Goal: Unclear

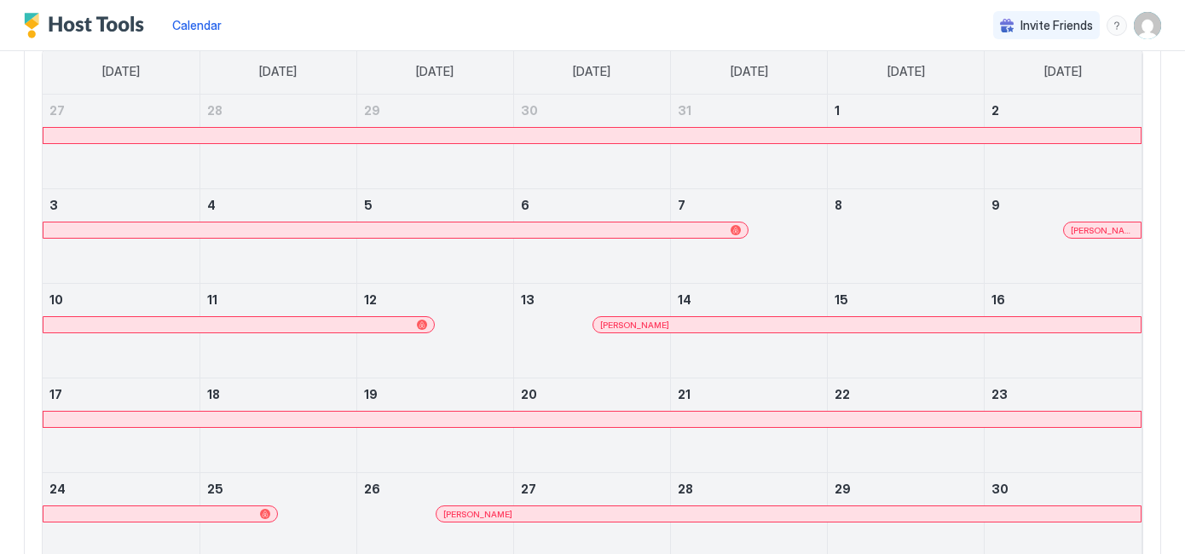
scroll to position [169, 0]
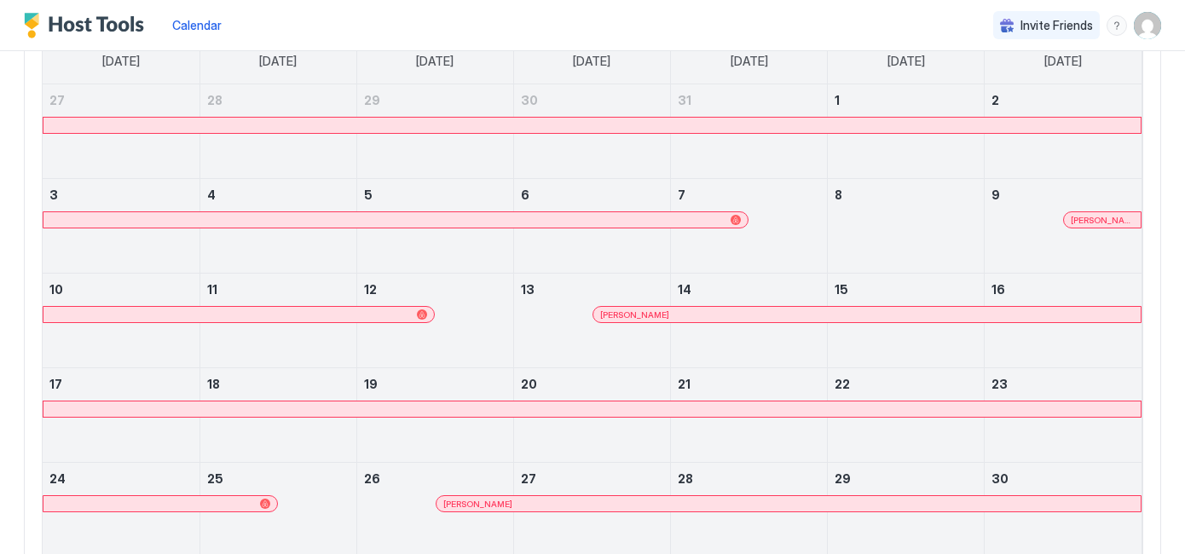
click at [611, 215] on div at bounding box center [395, 220] width 690 height 10
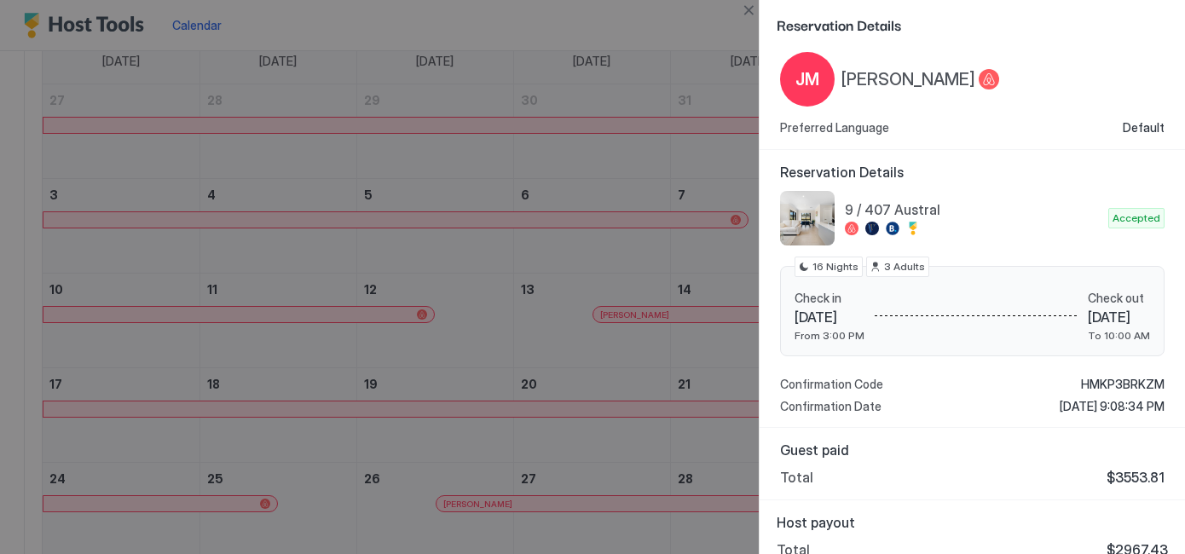
scroll to position [56, 0]
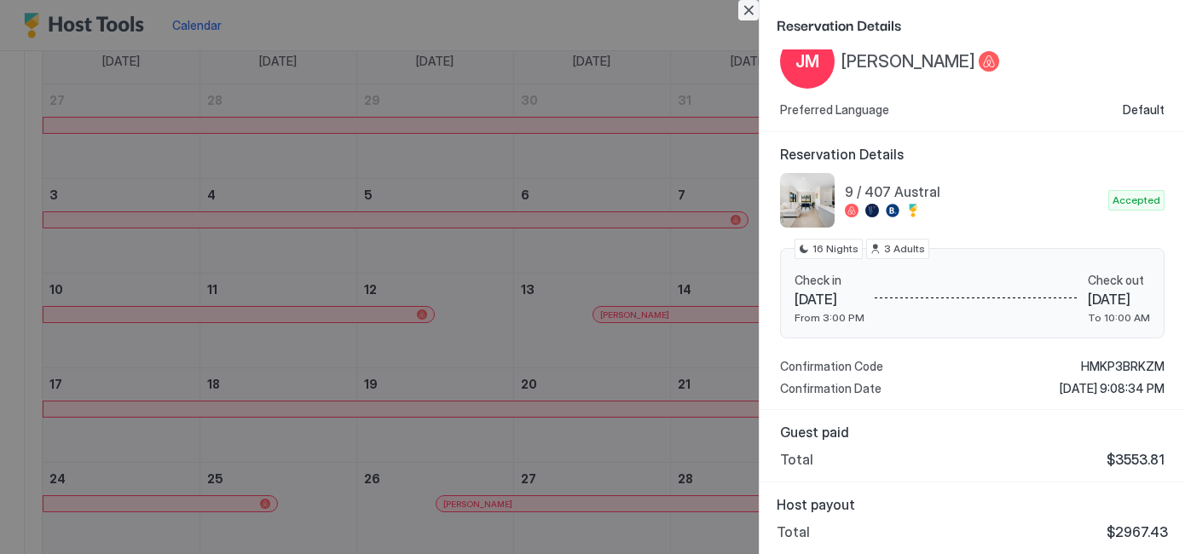
click at [747, 12] on button "Close" at bounding box center [748, 10] width 20 height 20
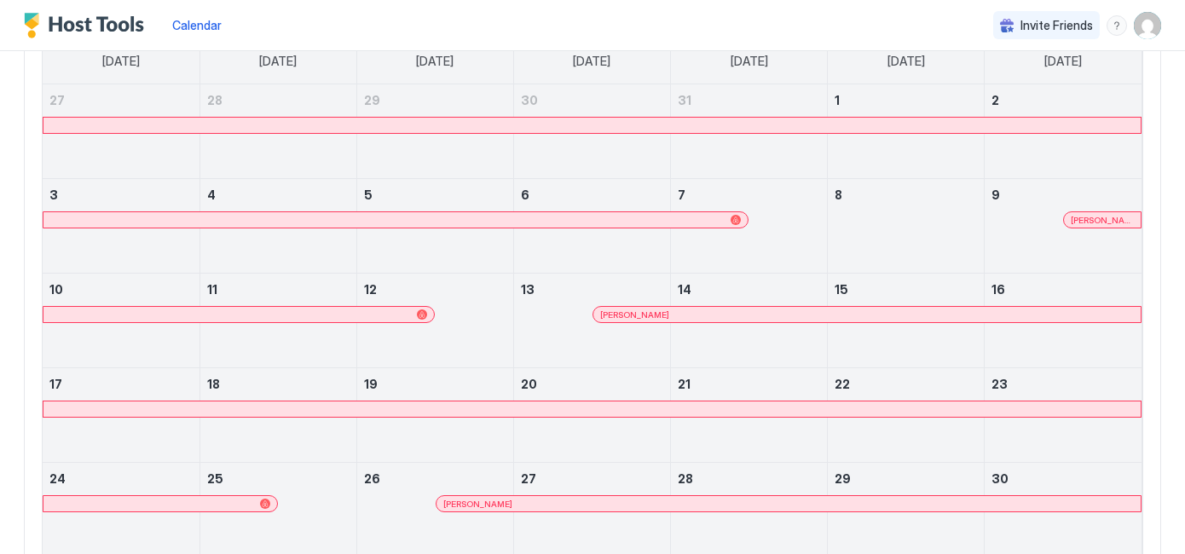
click at [656, 323] on div "[PERSON_NAME]" at bounding box center [592, 330] width 156 height 49
click at [1099, 208] on link "9" at bounding box center [1063, 195] width 157 height 32
click at [1097, 221] on div at bounding box center [1097, 220] width 14 height 14
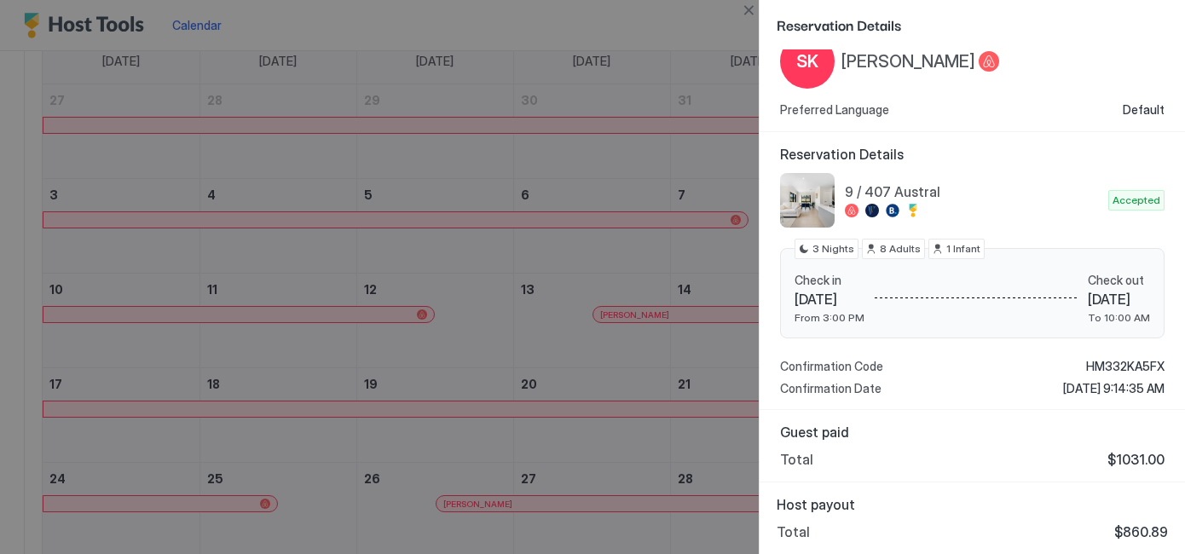
click at [1059, 60] on div "[PERSON_NAME] K.A" at bounding box center [972, 61] width 384 height 55
click at [748, 0] on button "Close" at bounding box center [748, 10] width 20 height 20
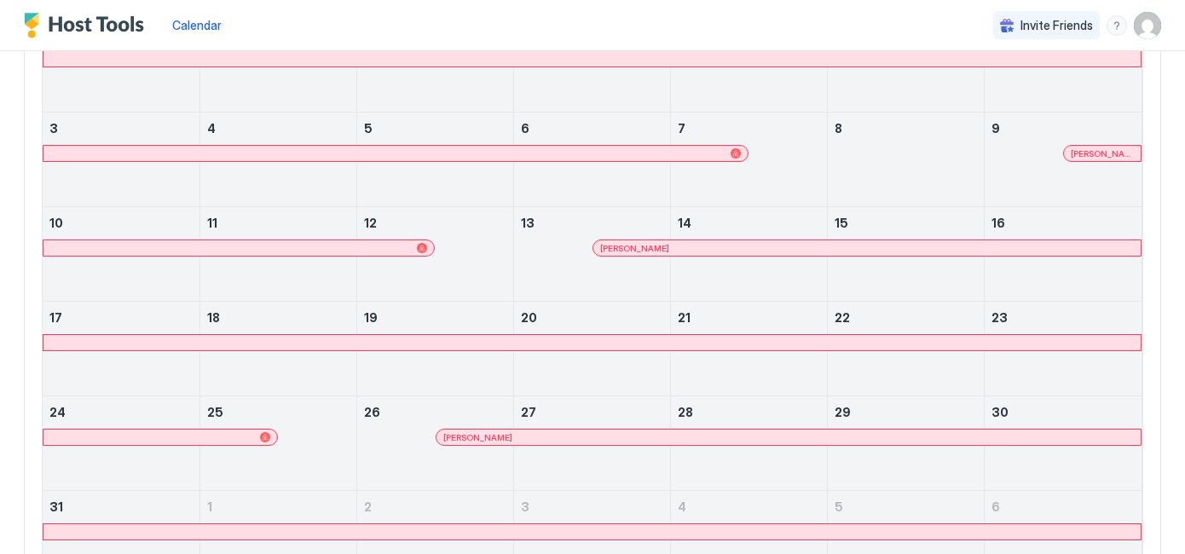
scroll to position [337, 0]
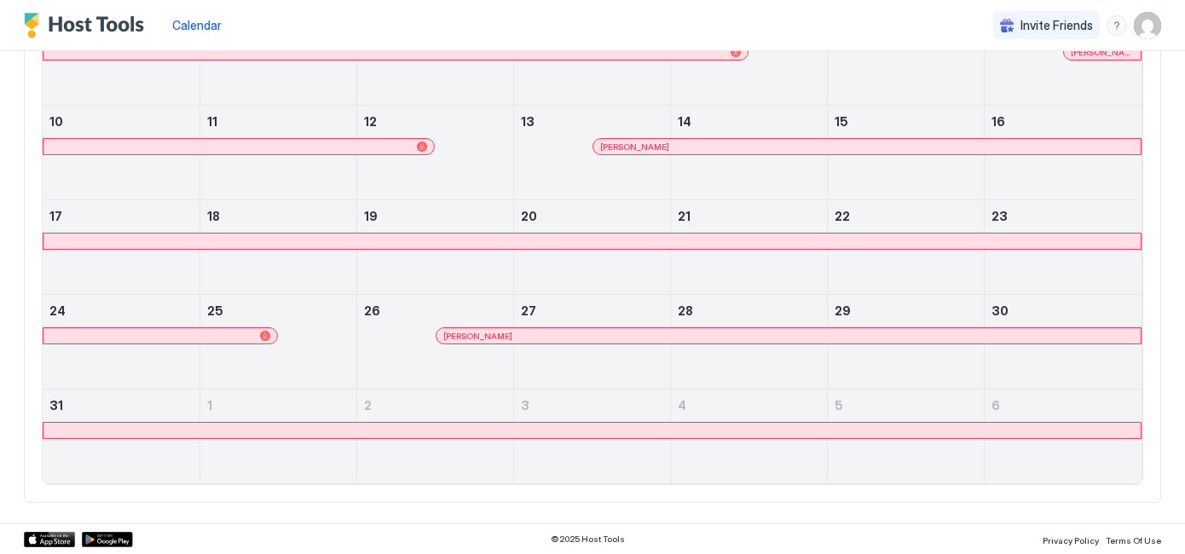
click at [787, 150] on div at bounding box center [787, 147] width 14 height 14
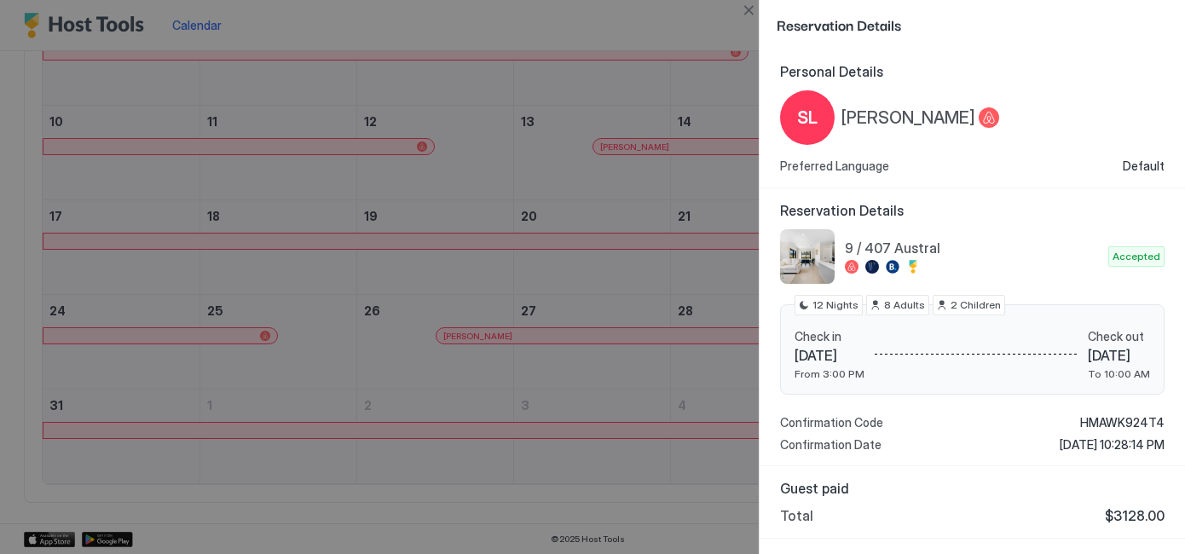
scroll to position [1, 0]
